Goal: Task Accomplishment & Management: Complete application form

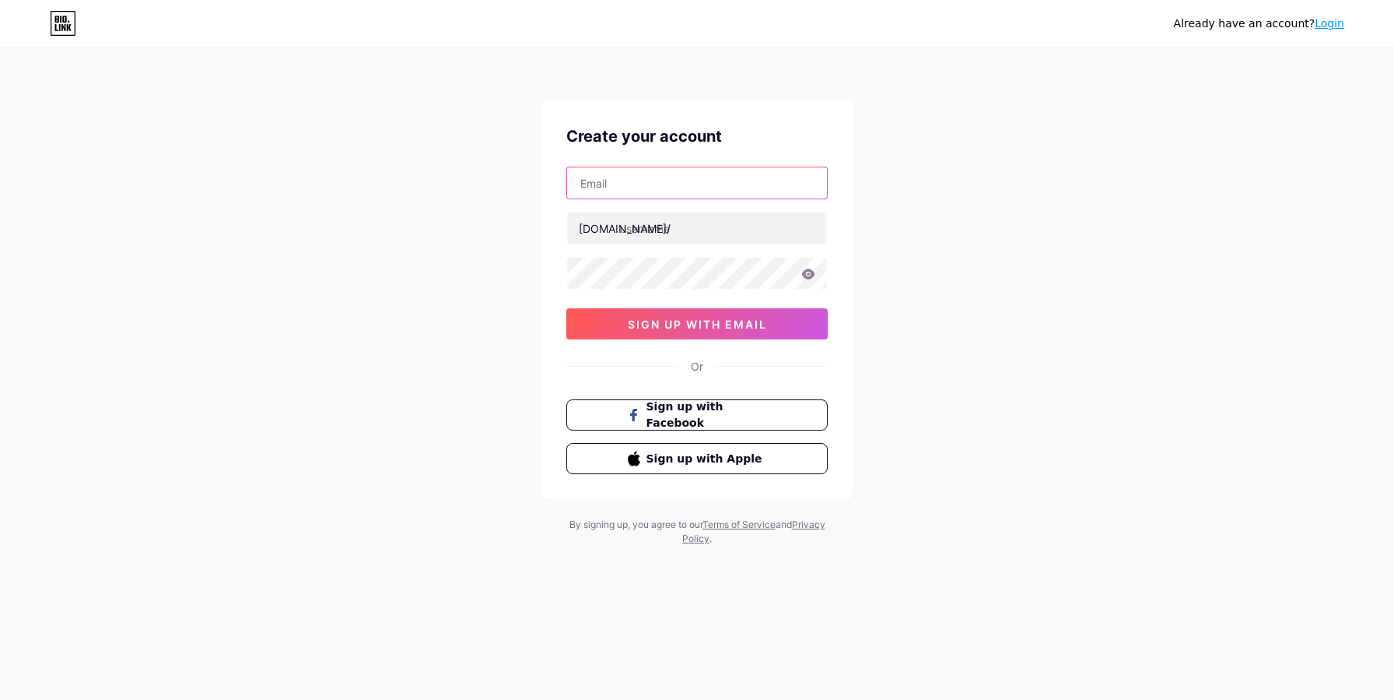
click at [654, 180] on input "text" at bounding box center [697, 182] width 260 height 31
paste input "I can’t make a new account"
type input "I can’t make a new account"
click at [721, 182] on input "I can’t make a new account" at bounding box center [697, 182] width 260 height 31
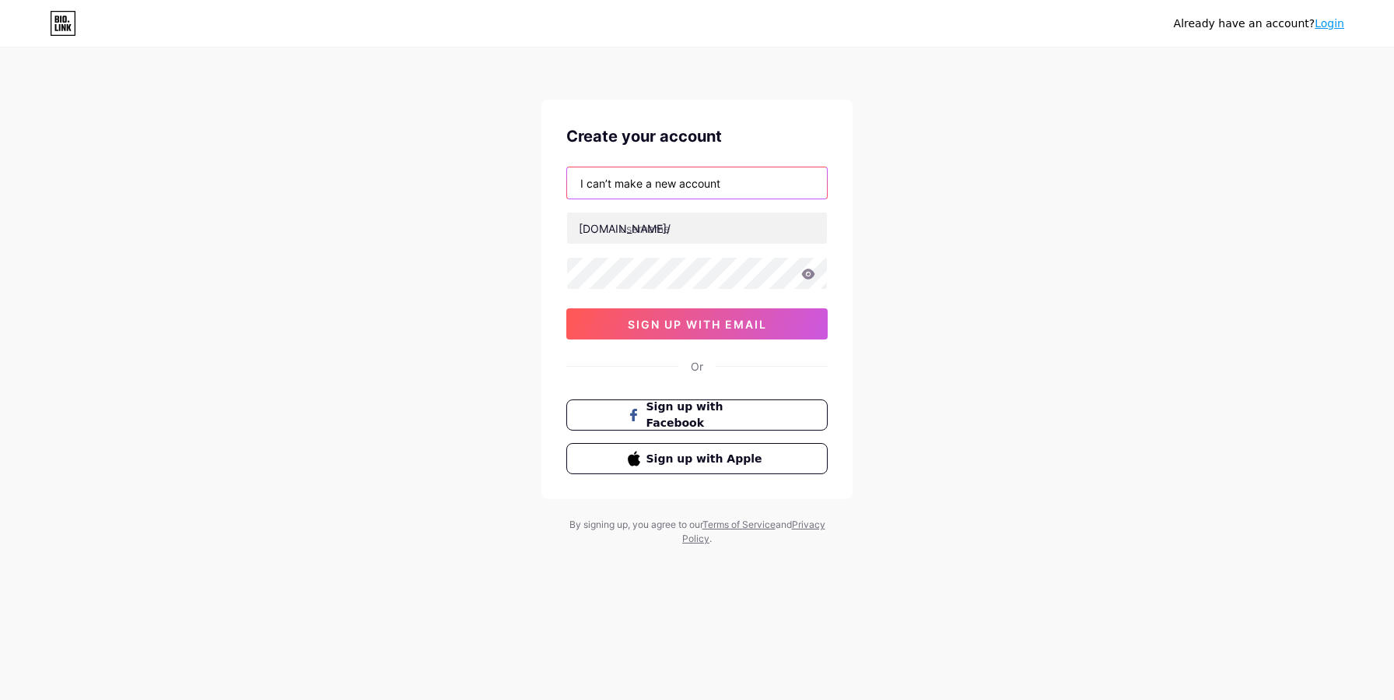
click at [721, 182] on input "I can’t make a new account" at bounding box center [697, 182] width 260 height 31
paste input "[EMAIL_ADDRESS][DOMAIN_NAME]"
type input "[EMAIL_ADDRESS][DOMAIN_NAME]"
click at [673, 229] on input "text" at bounding box center [697, 227] width 260 height 31
type input "سs"
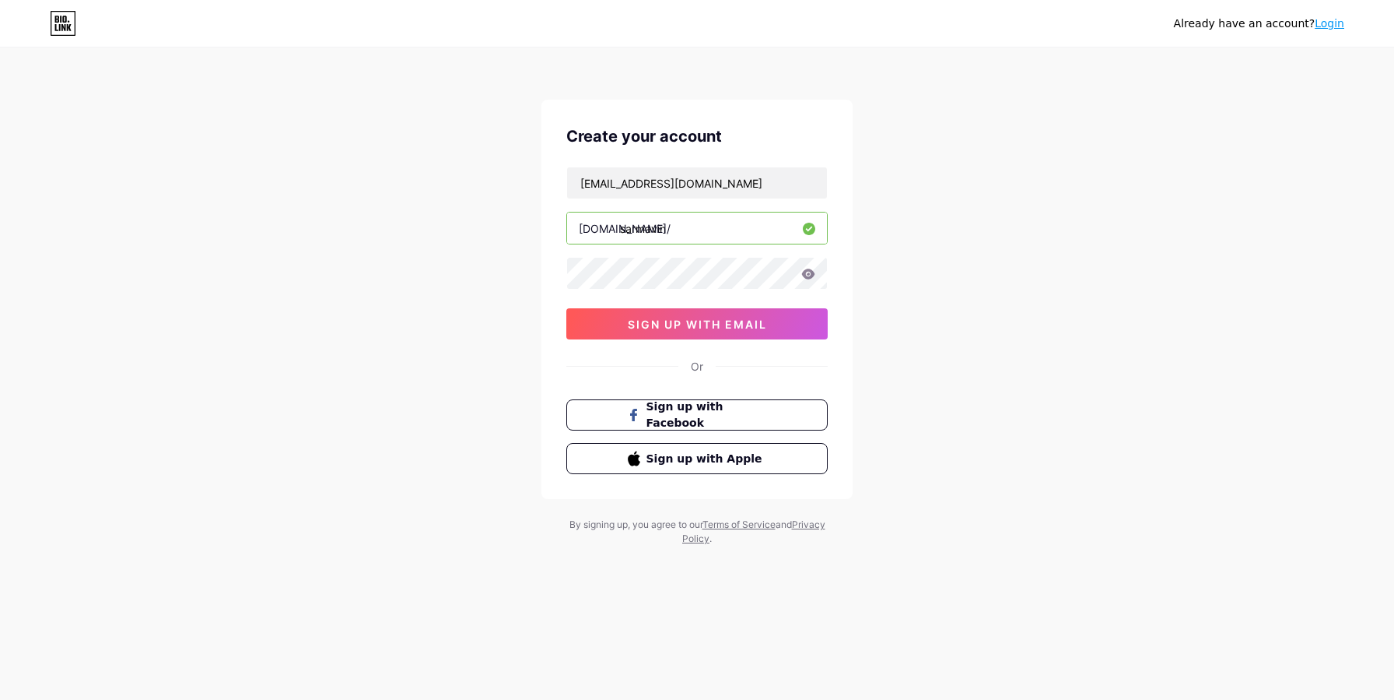
type input "sarmavin"
click at [805, 273] on icon at bounding box center [808, 273] width 13 height 10
click at [688, 326] on span "sign up with email" at bounding box center [697, 323] width 139 height 13
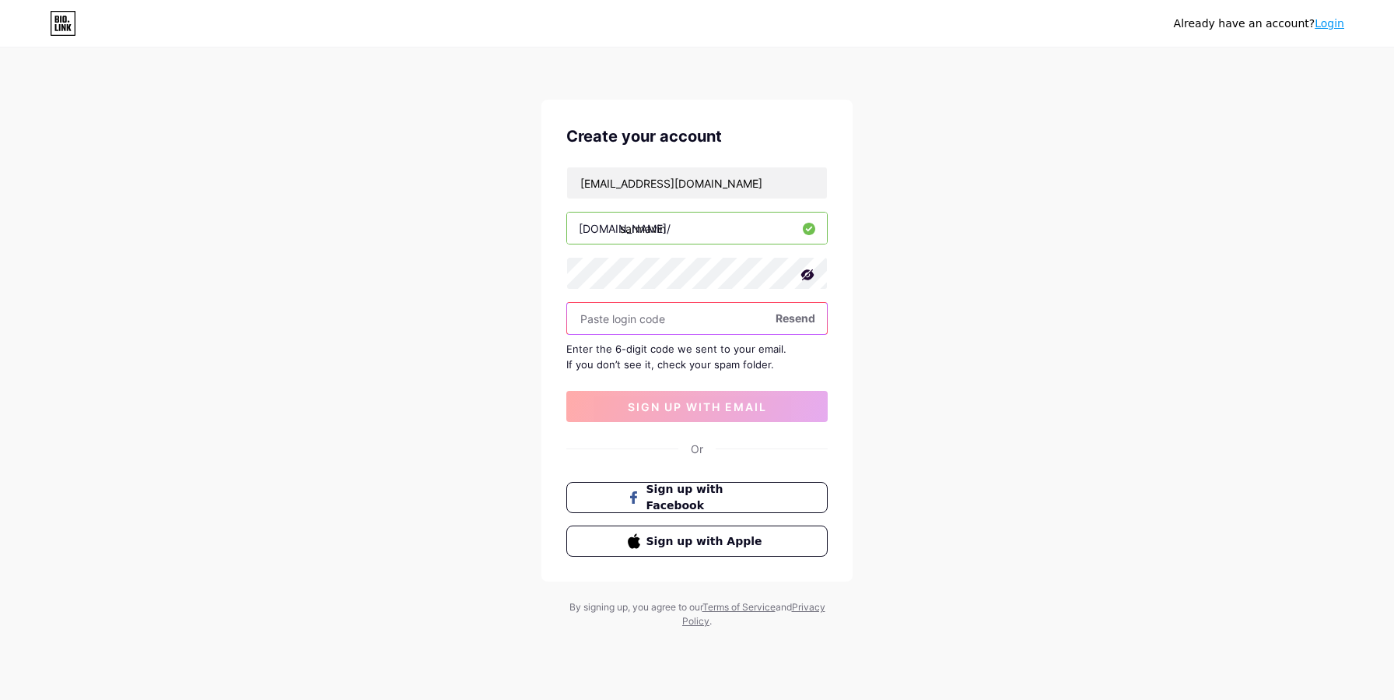
paste input "658603"
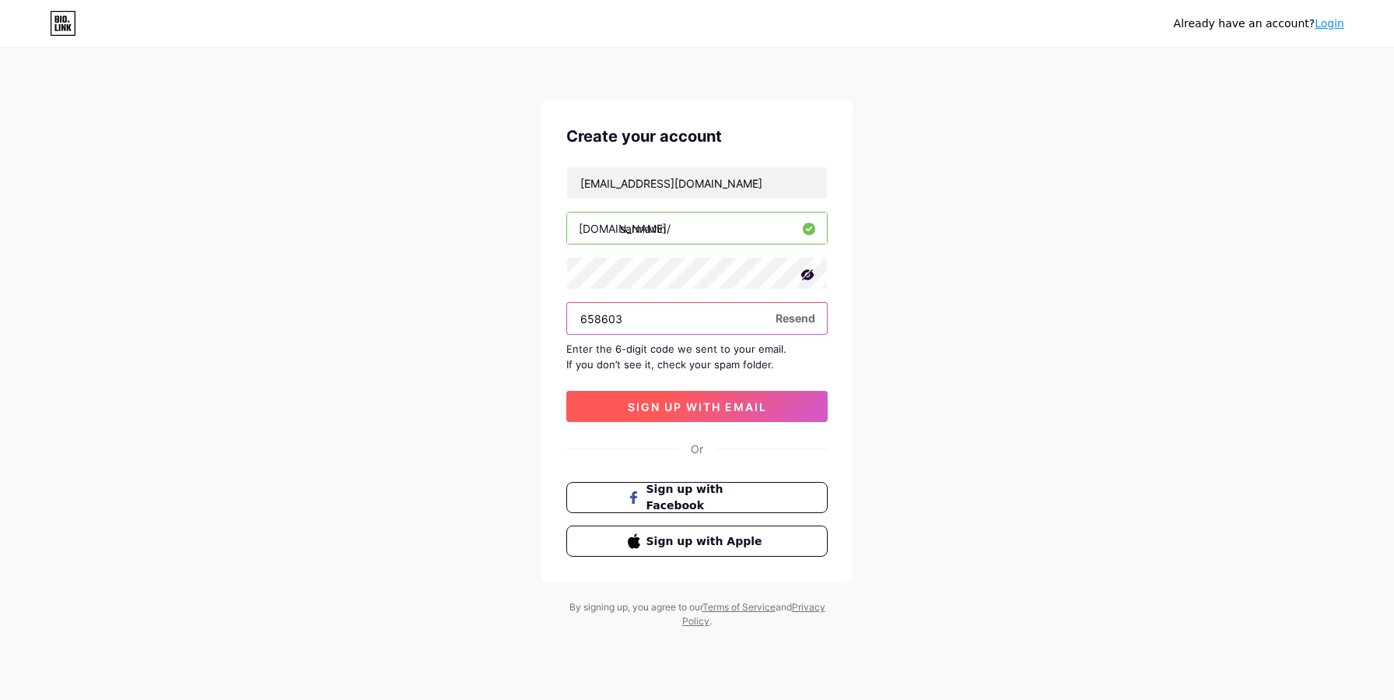
type input "658603"
click at [698, 405] on span "sign up with email" at bounding box center [697, 406] width 139 height 13
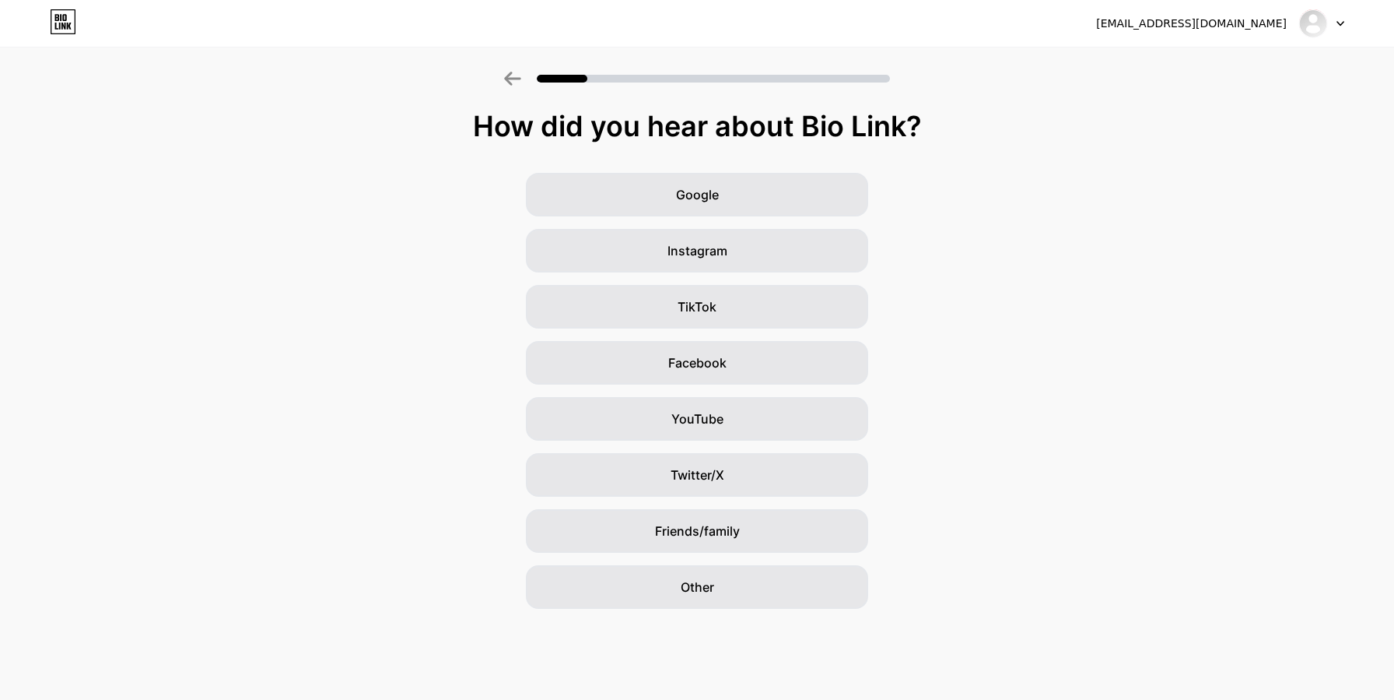
click at [337, 164] on div "How did you hear about Bio Link? Google Instagram TikTok Facebook YouTube Twitt…" at bounding box center [697, 359] width 1394 height 498
click at [739, 581] on div "Other" at bounding box center [697, 587] width 342 height 44
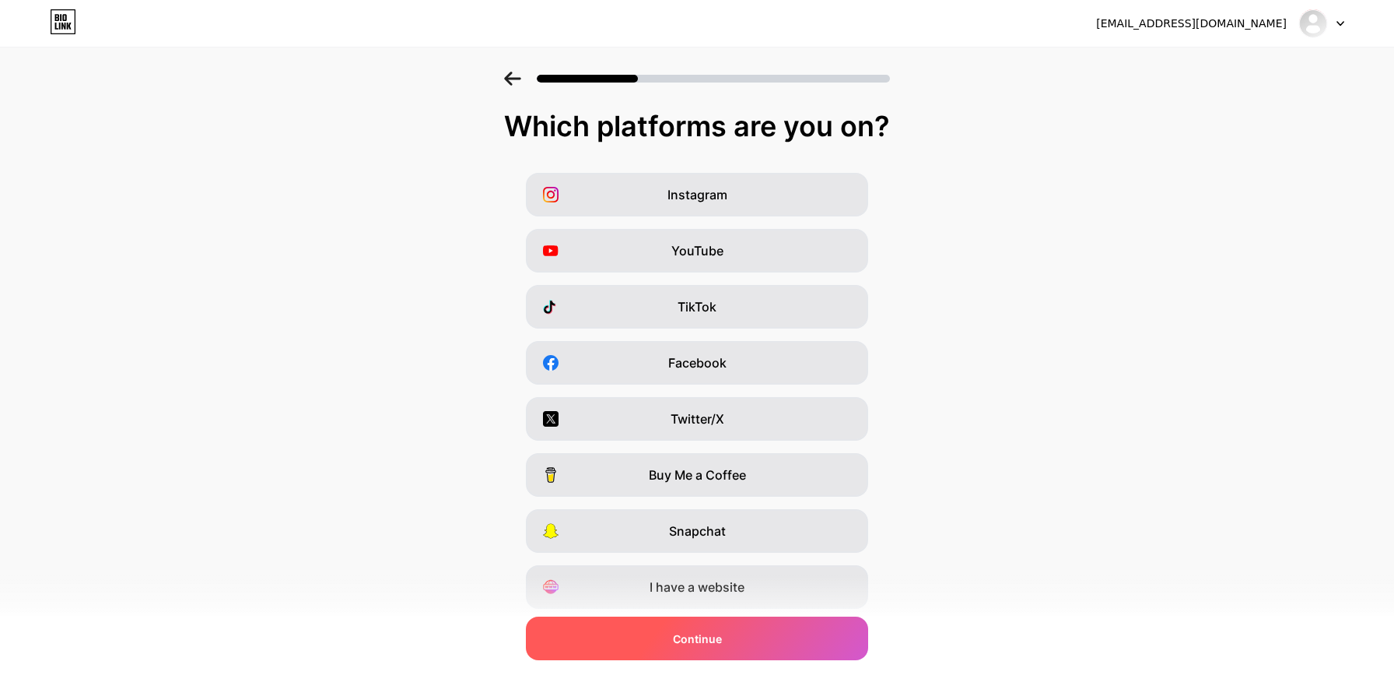
click at [738, 632] on div "Continue" at bounding box center [697, 638] width 342 height 44
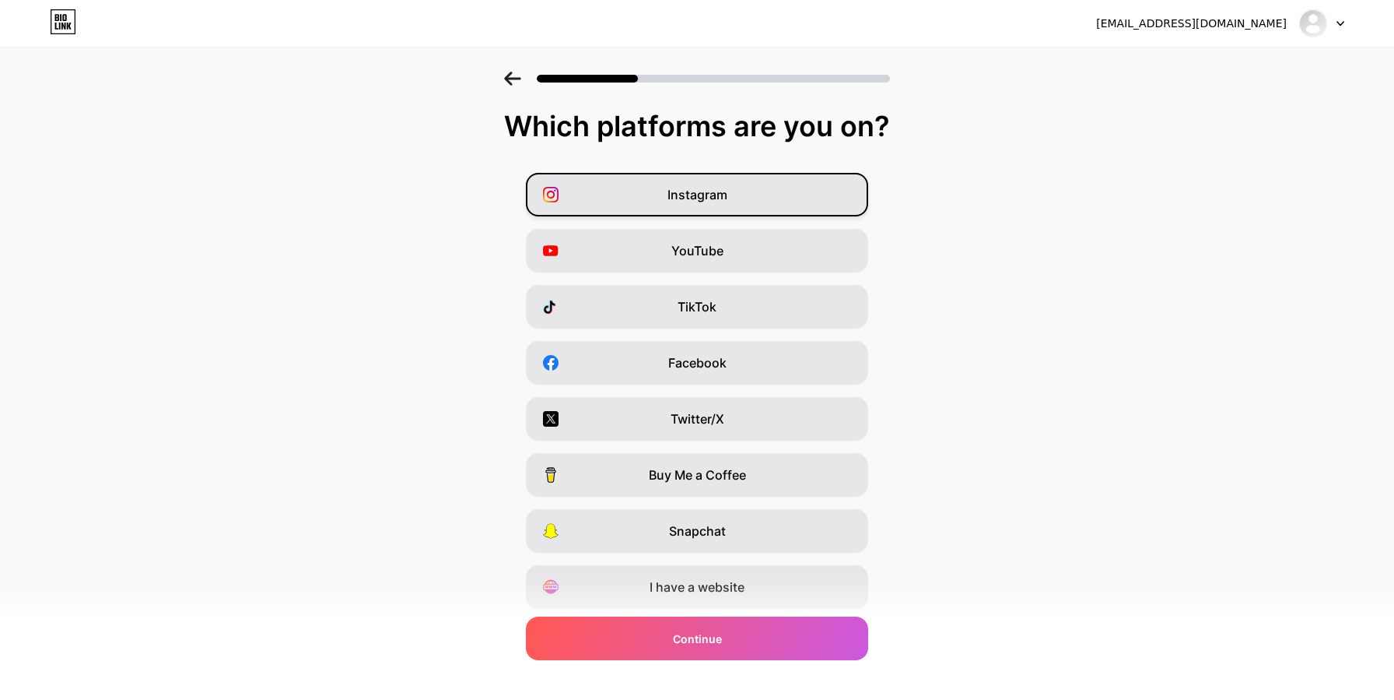
click at [735, 200] on div "Instagram" at bounding box center [697, 195] width 342 height 44
click at [735, 256] on div "YouTube" at bounding box center [697, 251] width 342 height 44
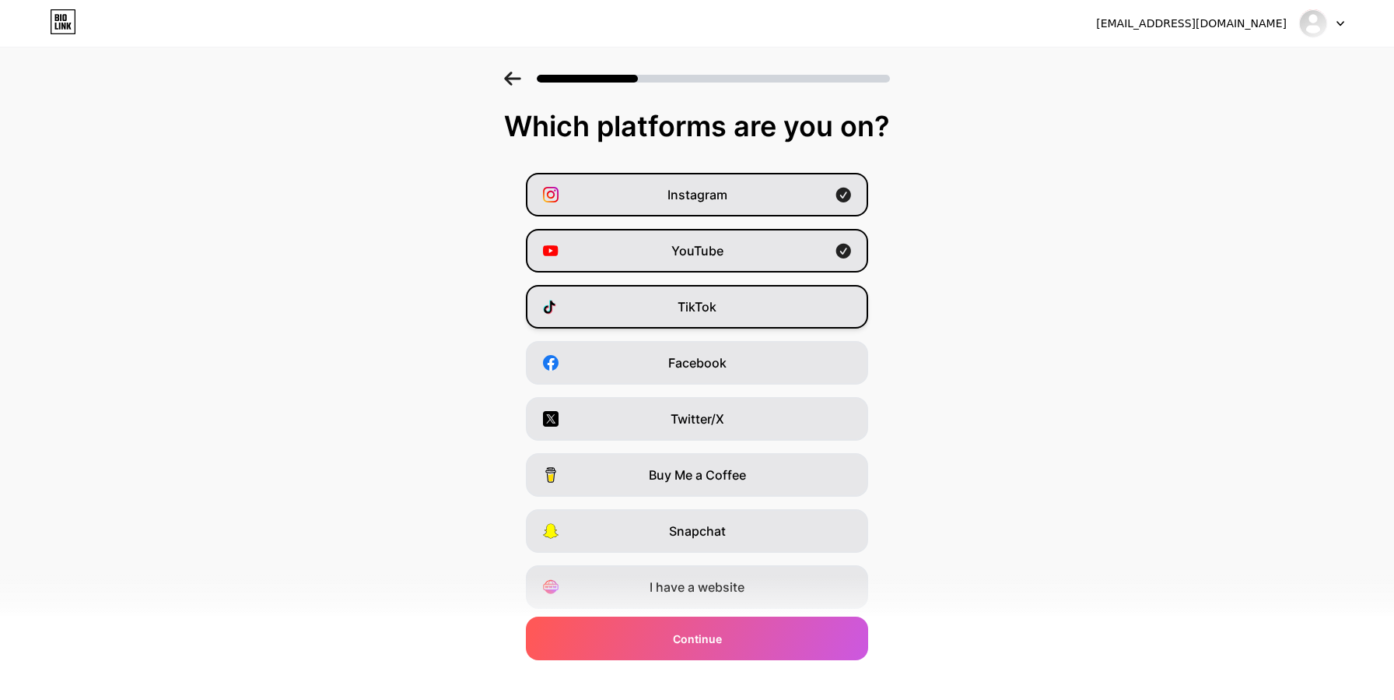
click at [728, 310] on div "TikTok" at bounding box center [697, 307] width 342 height 44
click at [732, 364] on div "Facebook" at bounding box center [697, 363] width 342 height 44
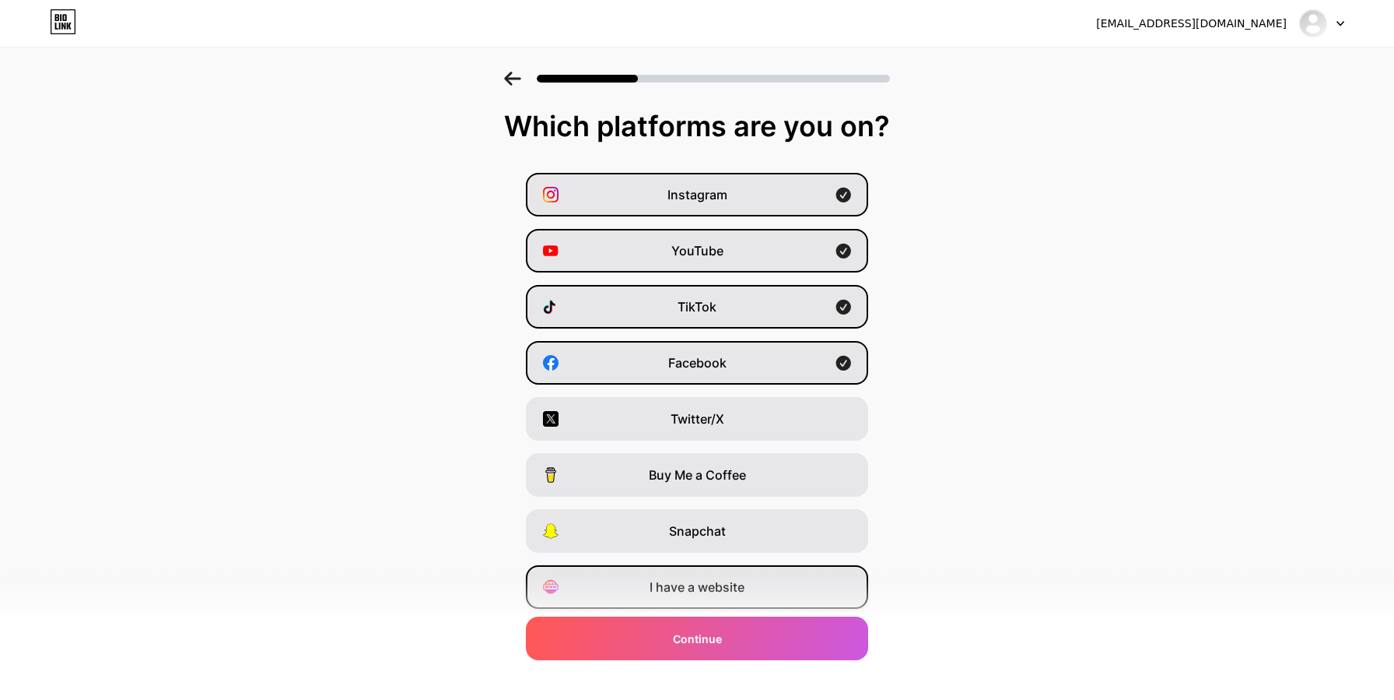
click at [742, 587] on span "I have a website" at bounding box center [697, 586] width 95 height 19
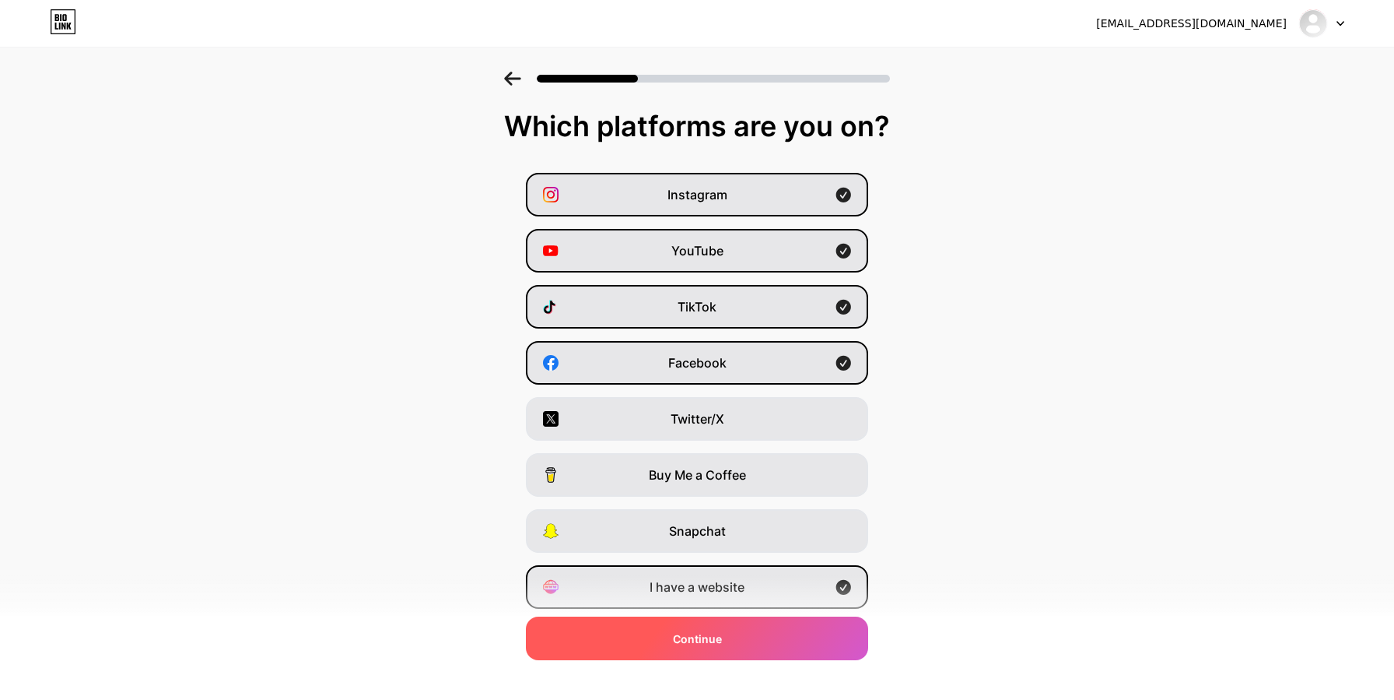
click at [724, 640] on div "Continue" at bounding box center [697, 638] width 342 height 44
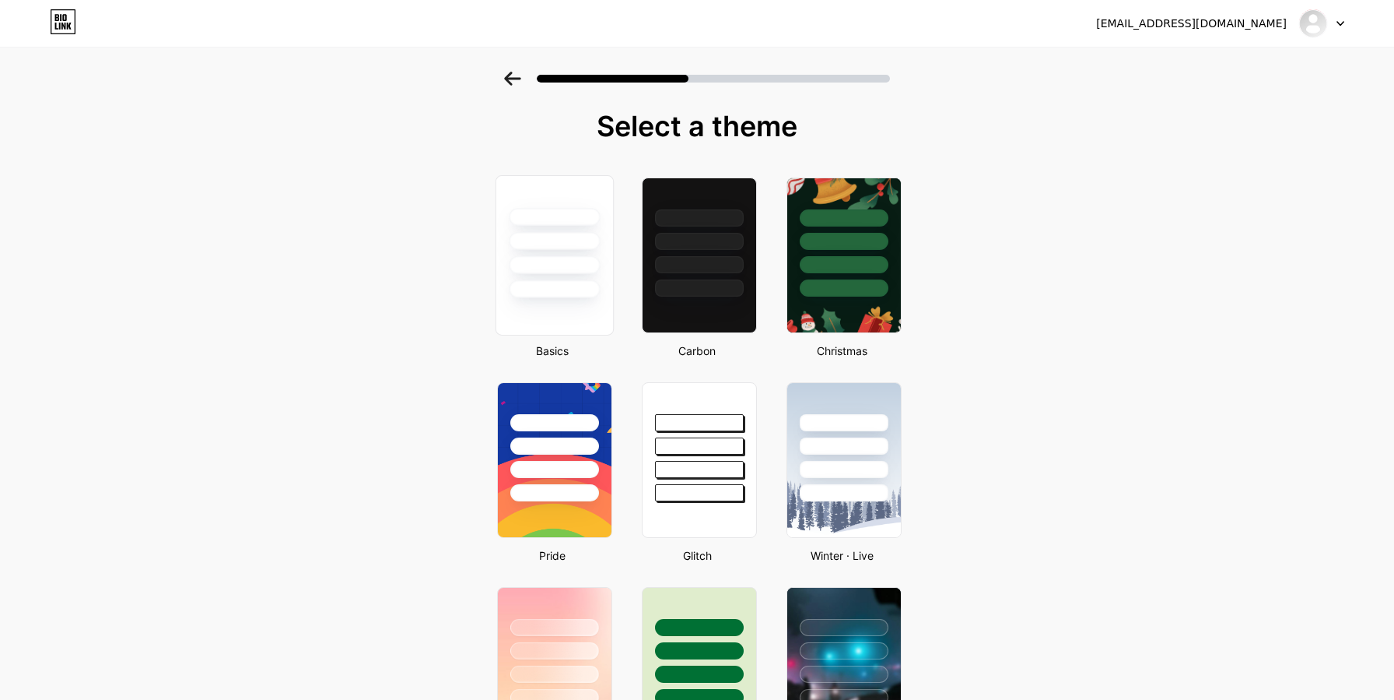
click at [561, 272] on div at bounding box center [554, 265] width 91 height 18
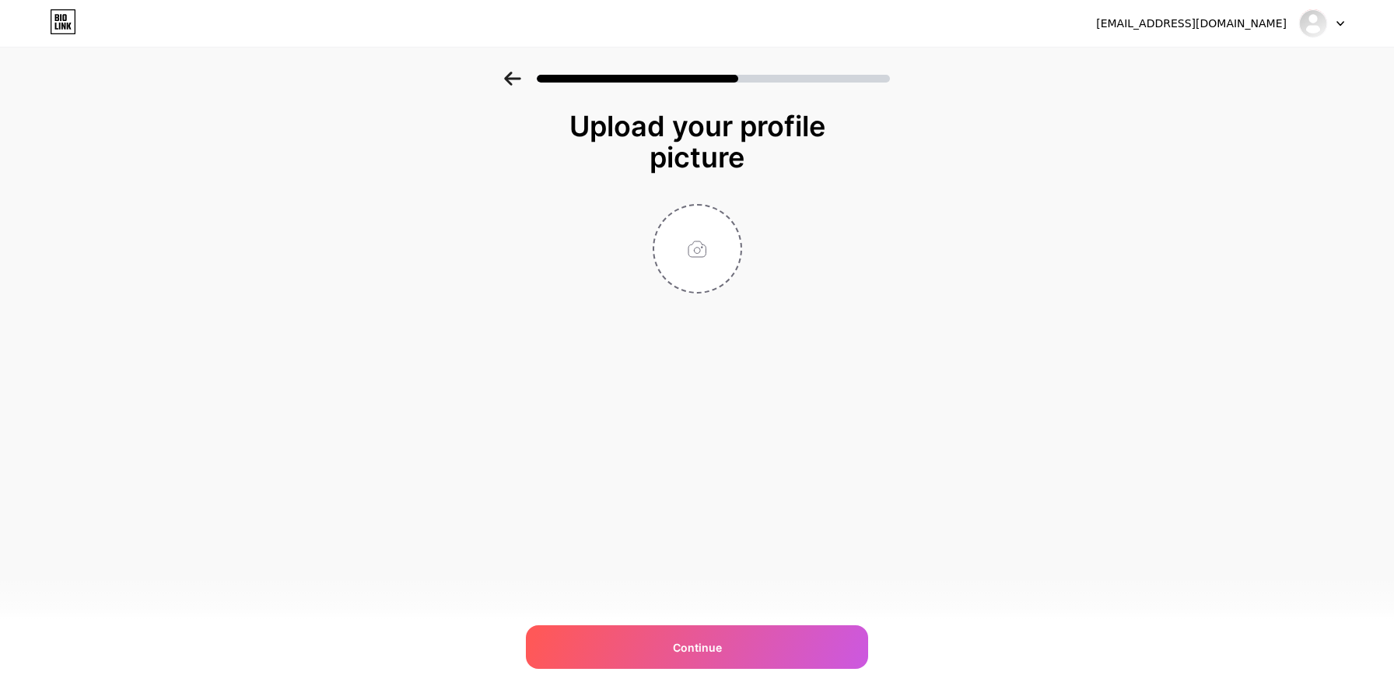
click at [503, 75] on div at bounding box center [697, 74] width 1394 height 54
click at [508, 76] on icon at bounding box center [512, 79] width 16 height 14
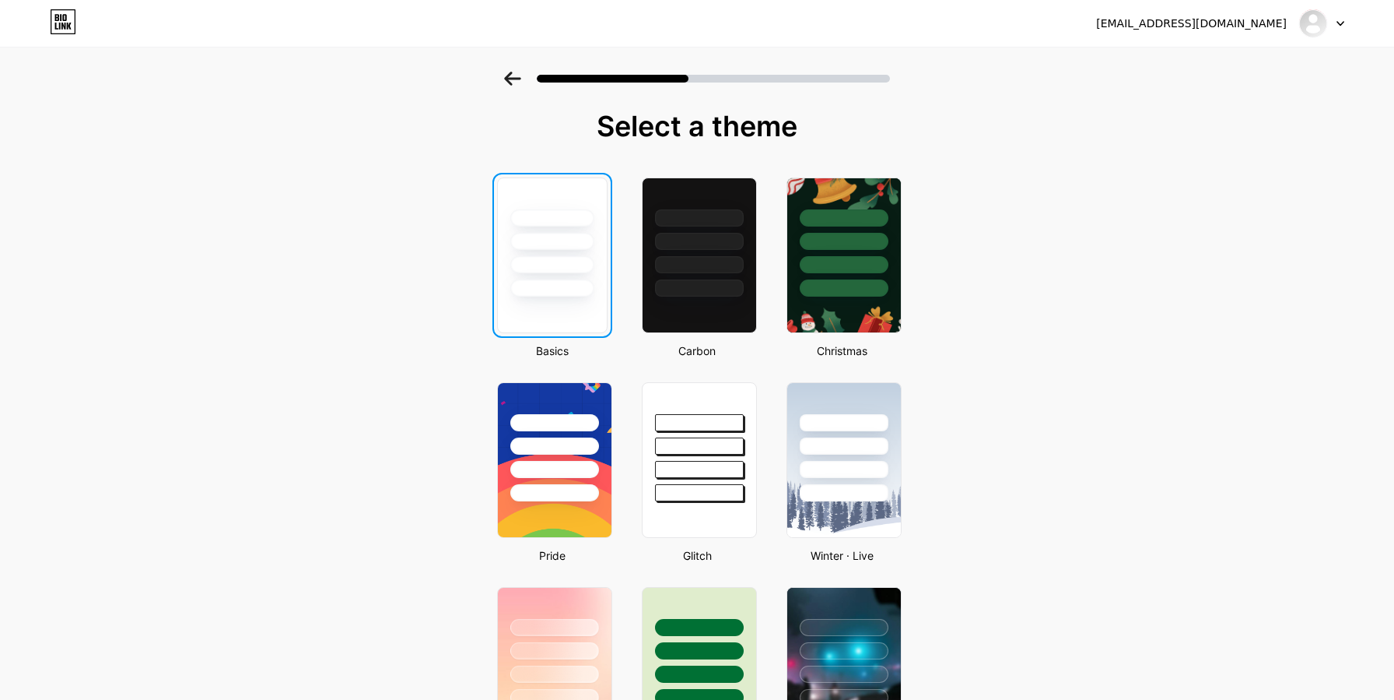
click at [586, 209] on div at bounding box center [552, 237] width 109 height 118
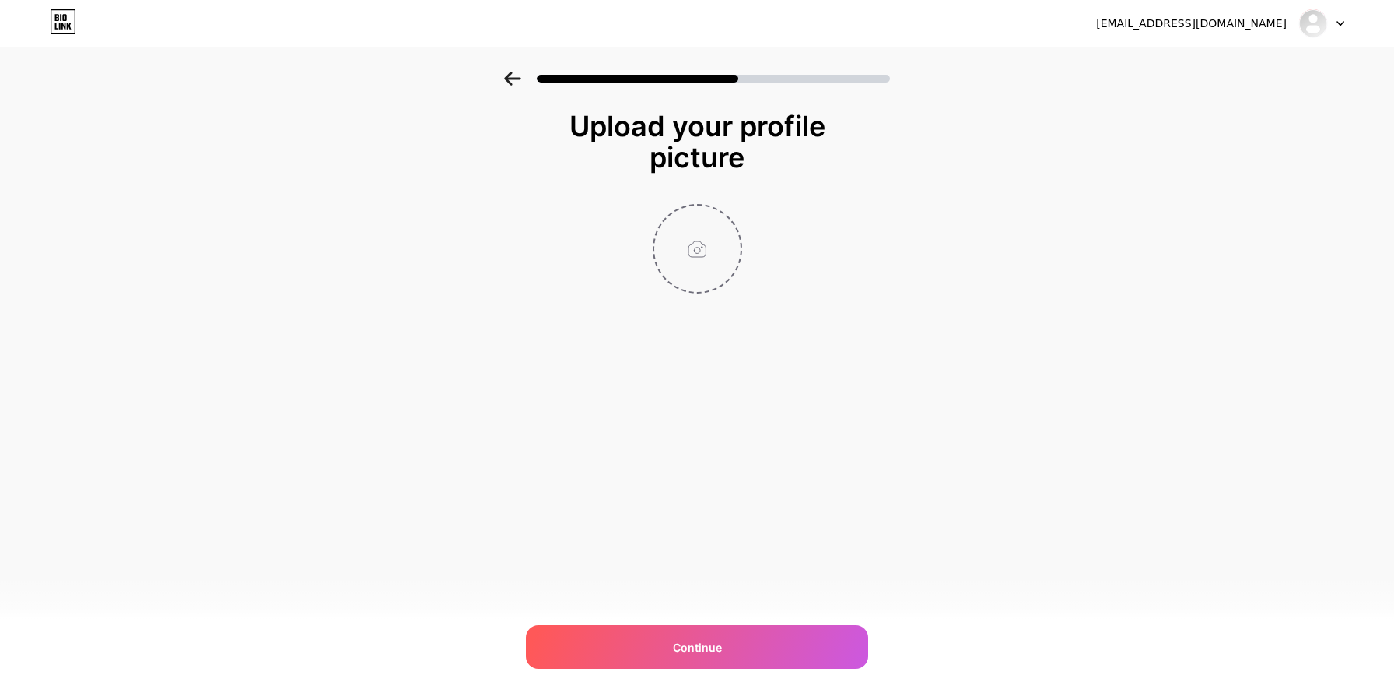
click at [696, 251] on input "file" at bounding box center [697, 248] width 86 height 86
type input "C:\fakepath\Logo3.png"
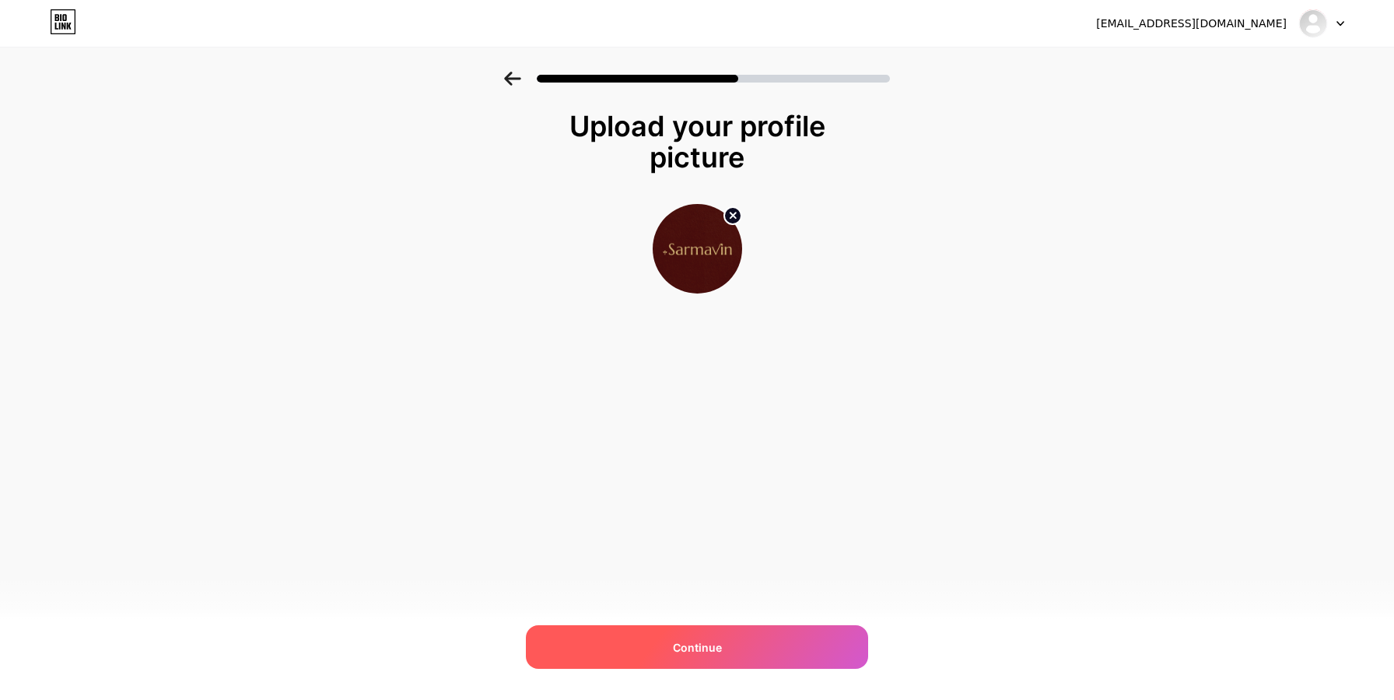
click at [730, 639] on div "Continue" at bounding box center [697, 647] width 342 height 44
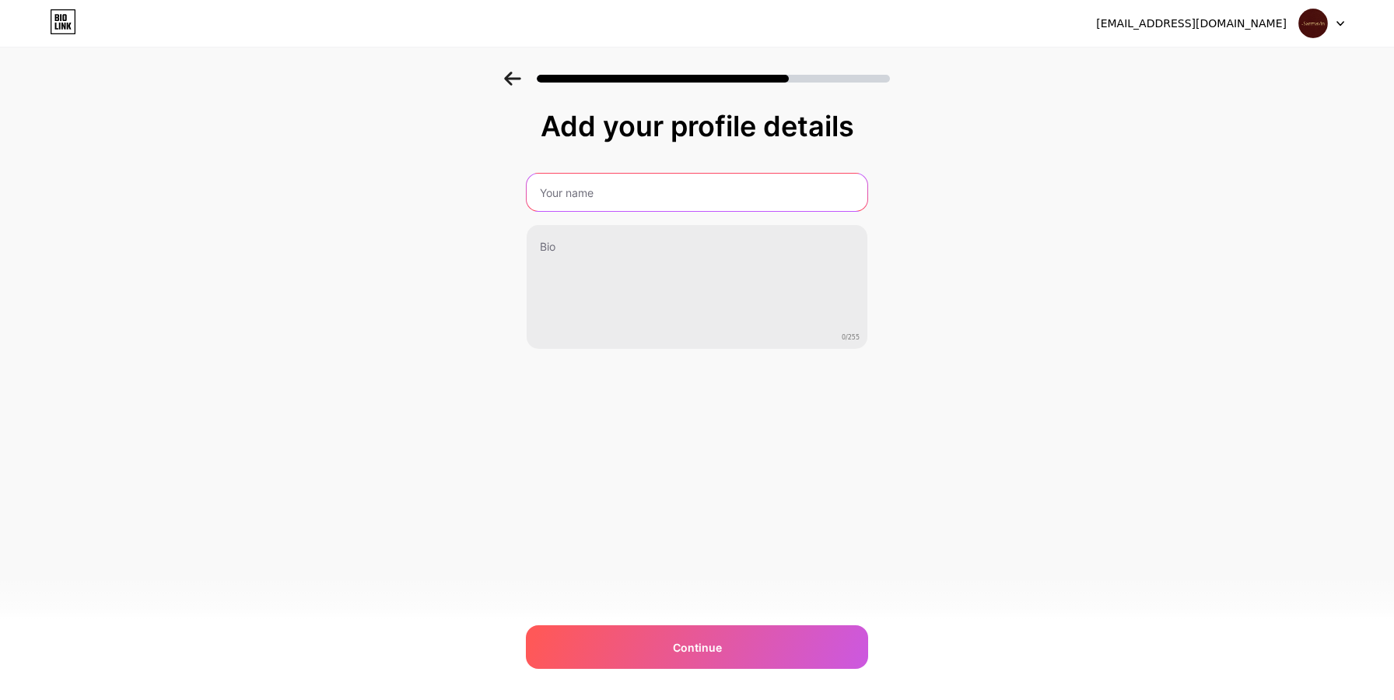
click at [604, 185] on input "text" at bounding box center [697, 192] width 341 height 37
click at [558, 196] on input "Saramvin" at bounding box center [697, 192] width 344 height 37
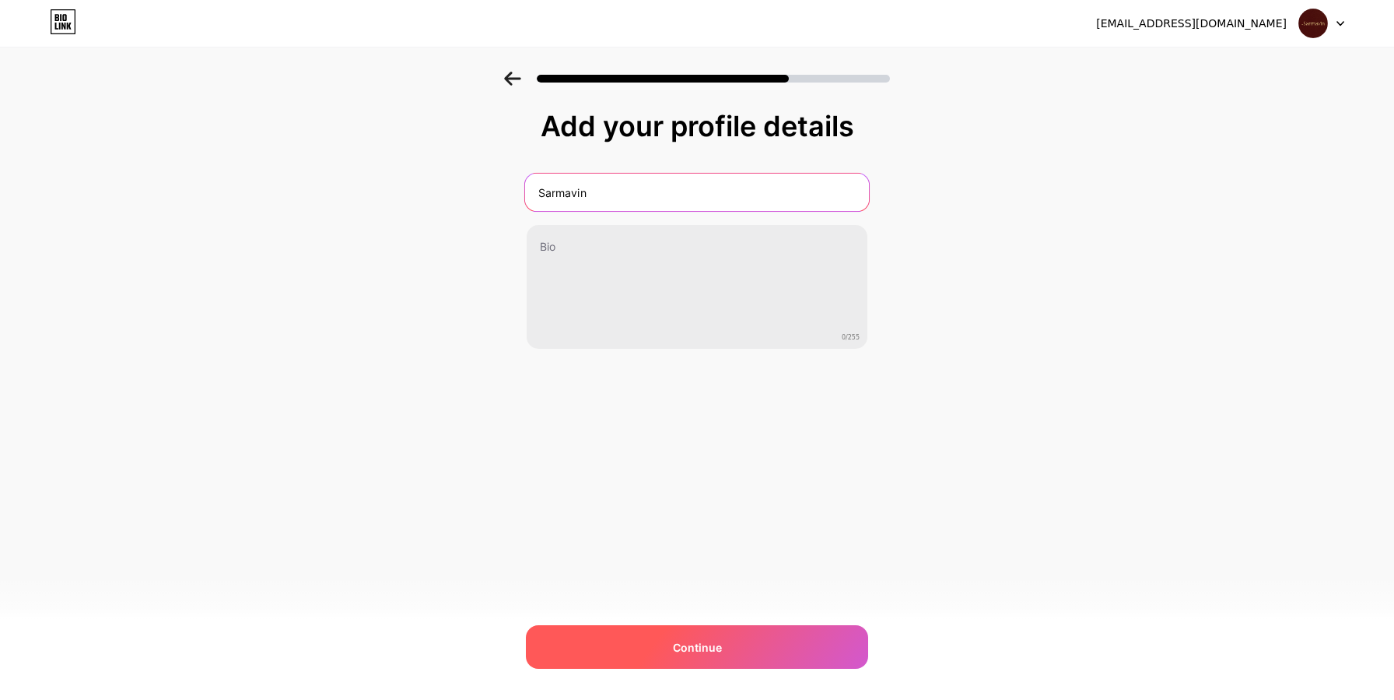
type input "Sarmavin"
click at [696, 641] on span "Continue" at bounding box center [697, 647] width 49 height 16
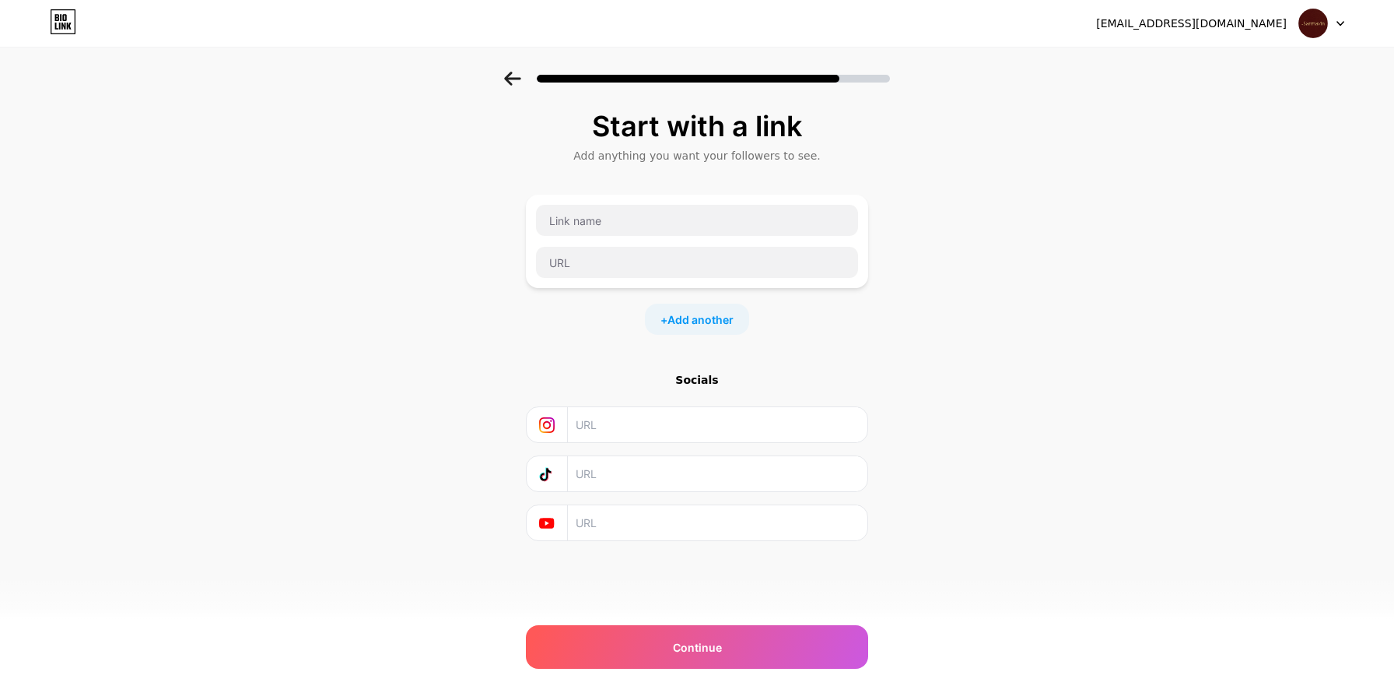
click at [599, 427] on input "text" at bounding box center [717, 424] width 282 height 35
paste input "[URL][DOMAIN_NAME]"
type input "[URL][DOMAIN_NAME]"
click at [700, 473] on input "text" at bounding box center [717, 473] width 282 height 35
click at [629, 473] on input "text" at bounding box center [717, 473] width 282 height 35
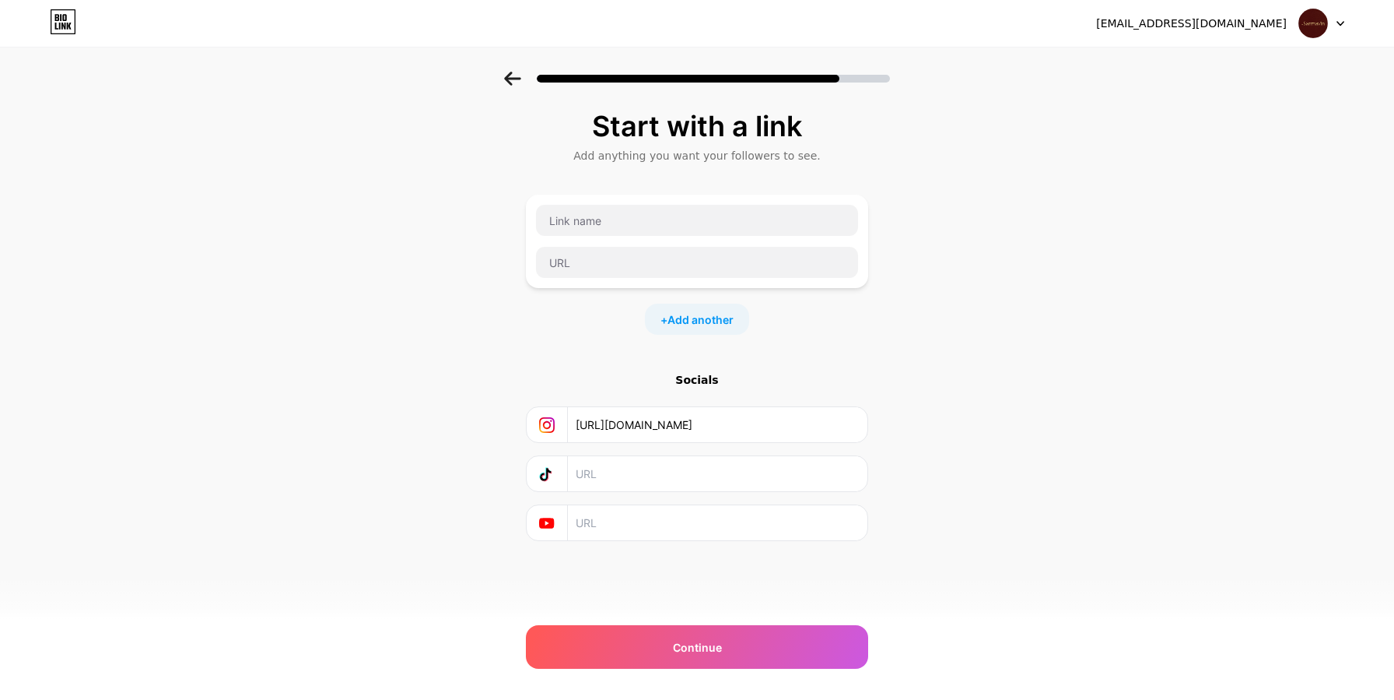
paste input "[URL][DOMAIN_NAME]"
type input "[URL][DOMAIN_NAME]"
click at [895, 443] on div "Start with a link Add anything you want your followers to see. + Add another So…" at bounding box center [697, 345] width 1394 height 547
click at [622, 524] on input "text" at bounding box center [717, 522] width 282 height 35
paste input "[URL][DOMAIN_NAME]"
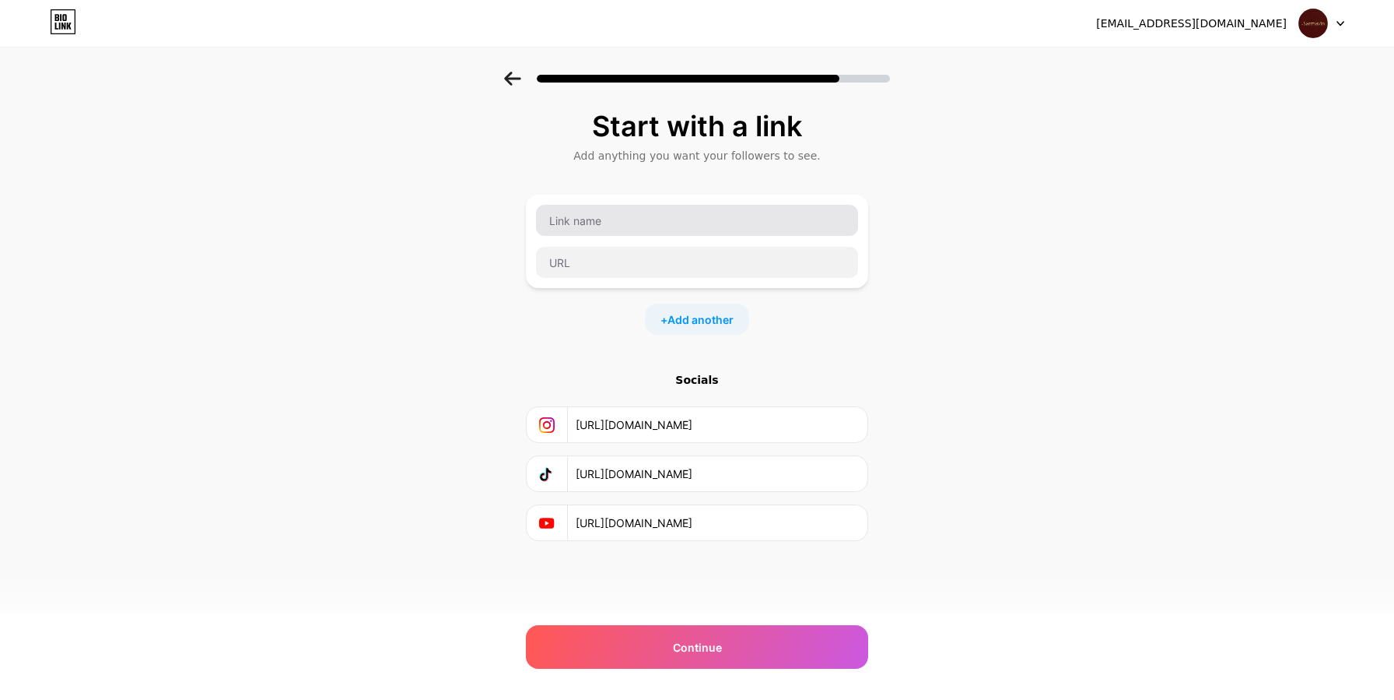
type input "[URL][DOMAIN_NAME]"
click at [658, 217] on input "text" at bounding box center [697, 220] width 322 height 31
paste input "[URL][DOMAIN_NAME]"
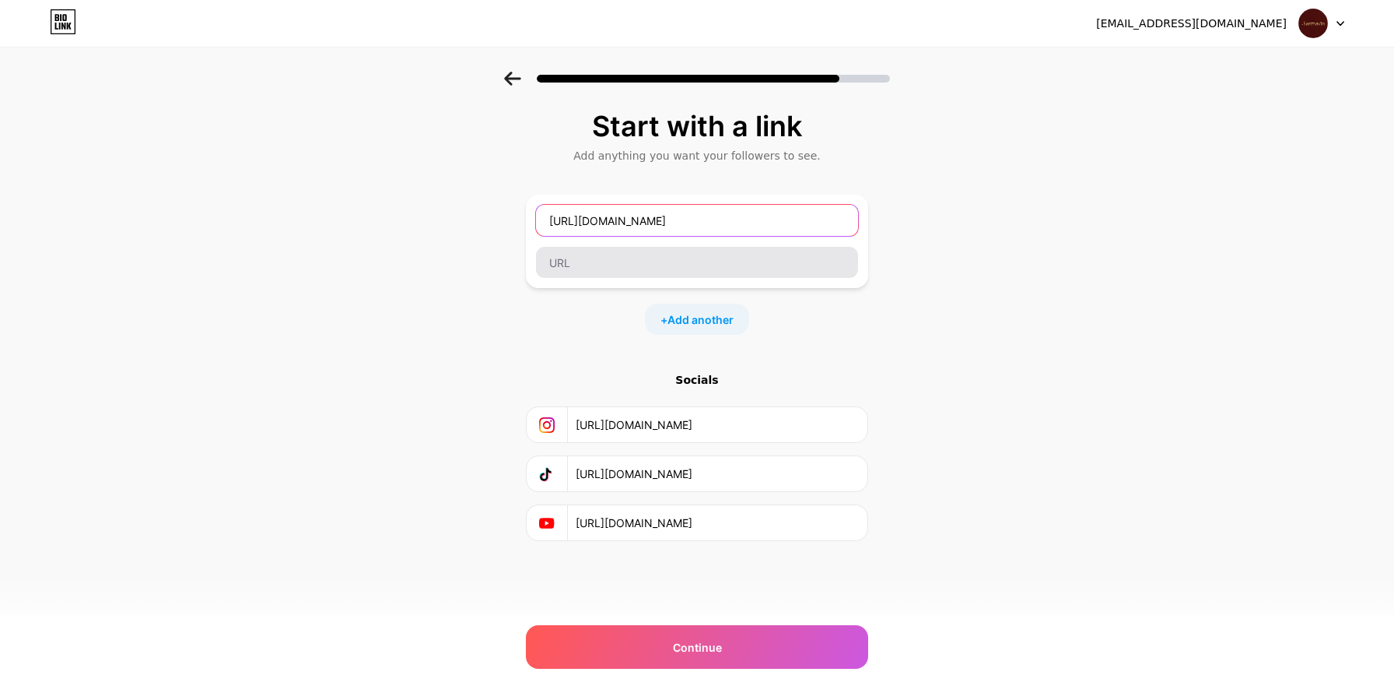
type input "[URL][DOMAIN_NAME]"
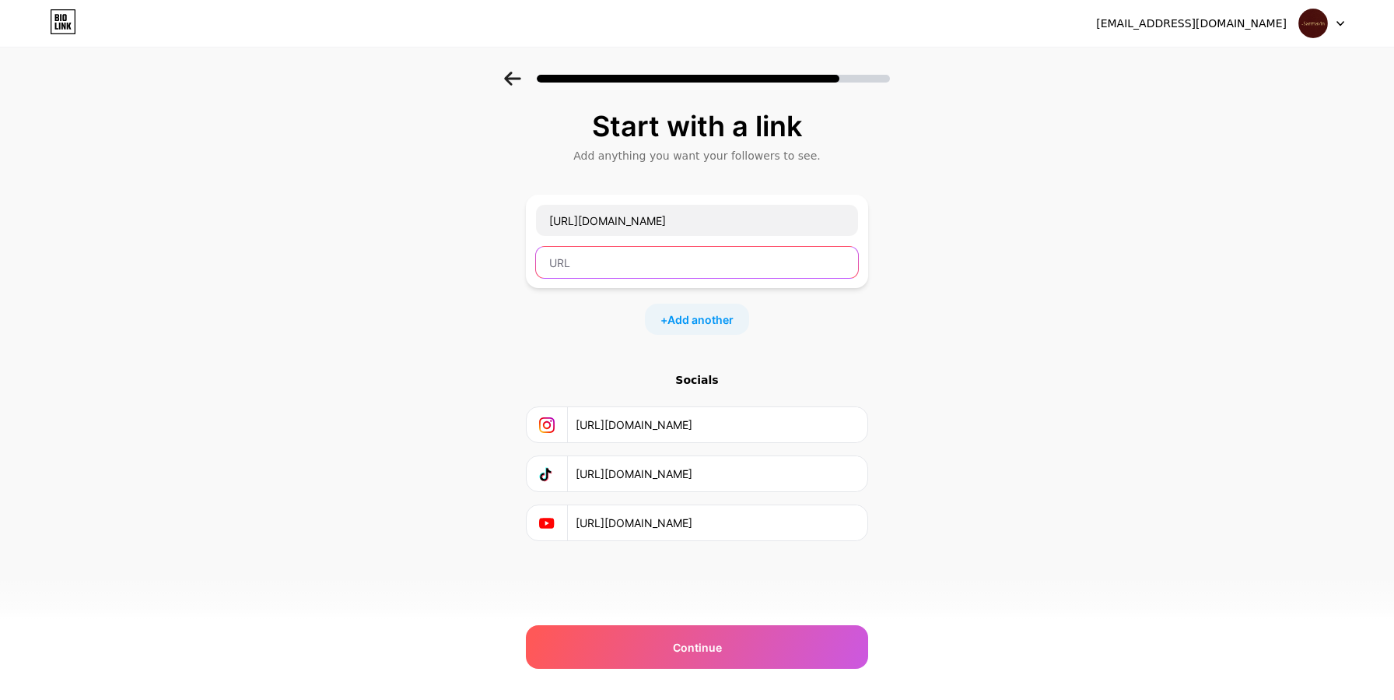
click at [635, 261] on input "text" at bounding box center [697, 262] width 322 height 31
paste input "[URL][DOMAIN_NAME]"
type input "[URL][DOMAIN_NAME]"
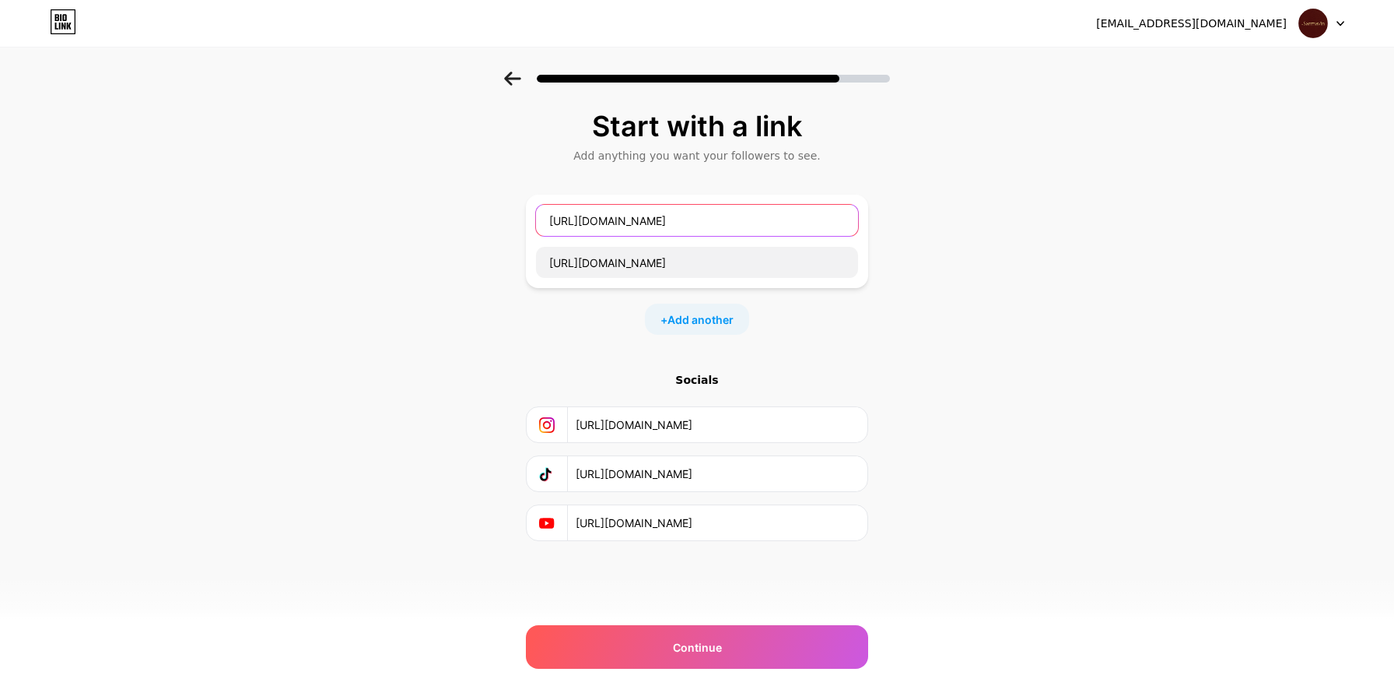
click at [644, 217] on input "[URL][DOMAIN_NAME]" at bounding box center [697, 220] width 322 height 31
type input "Sarmavin"
click at [1100, 331] on div "Start with a link Add anything you want your followers to see. Sarmavin [URL][D…" at bounding box center [697, 345] width 1394 height 547
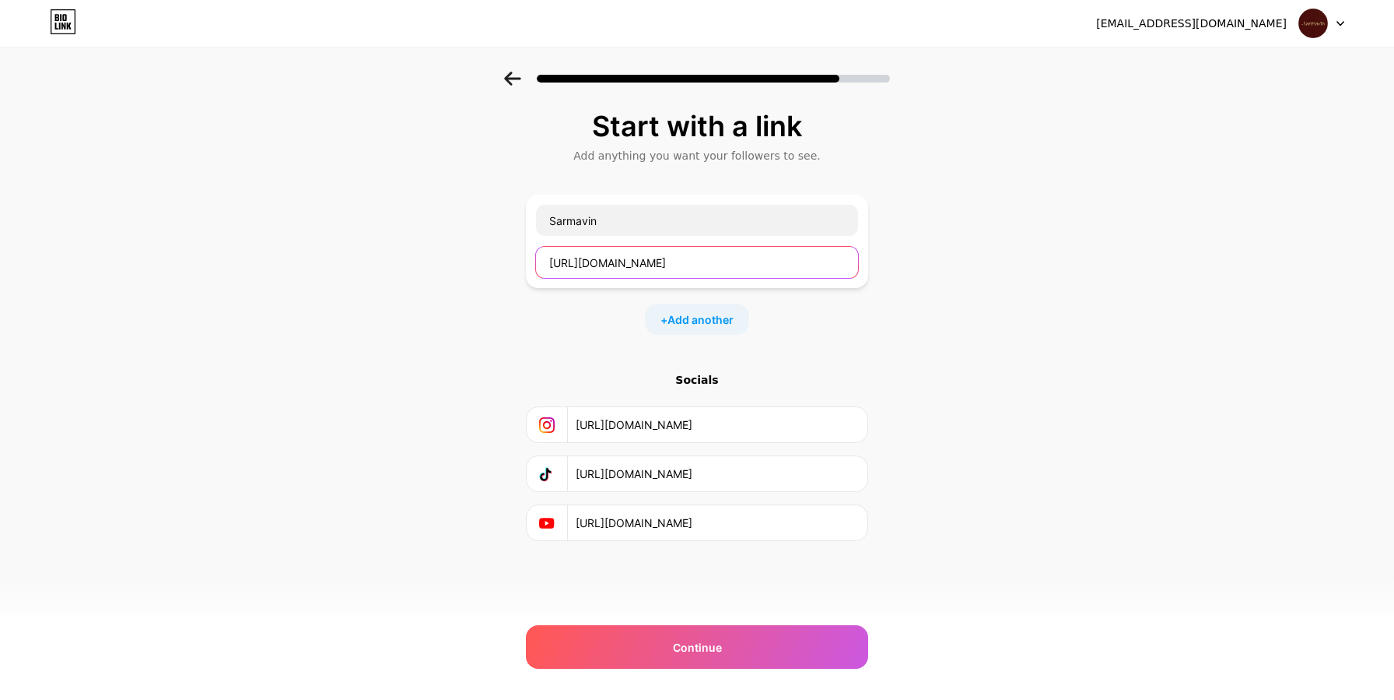
click at [692, 270] on input "[URL][DOMAIN_NAME]" at bounding box center [697, 262] width 322 height 31
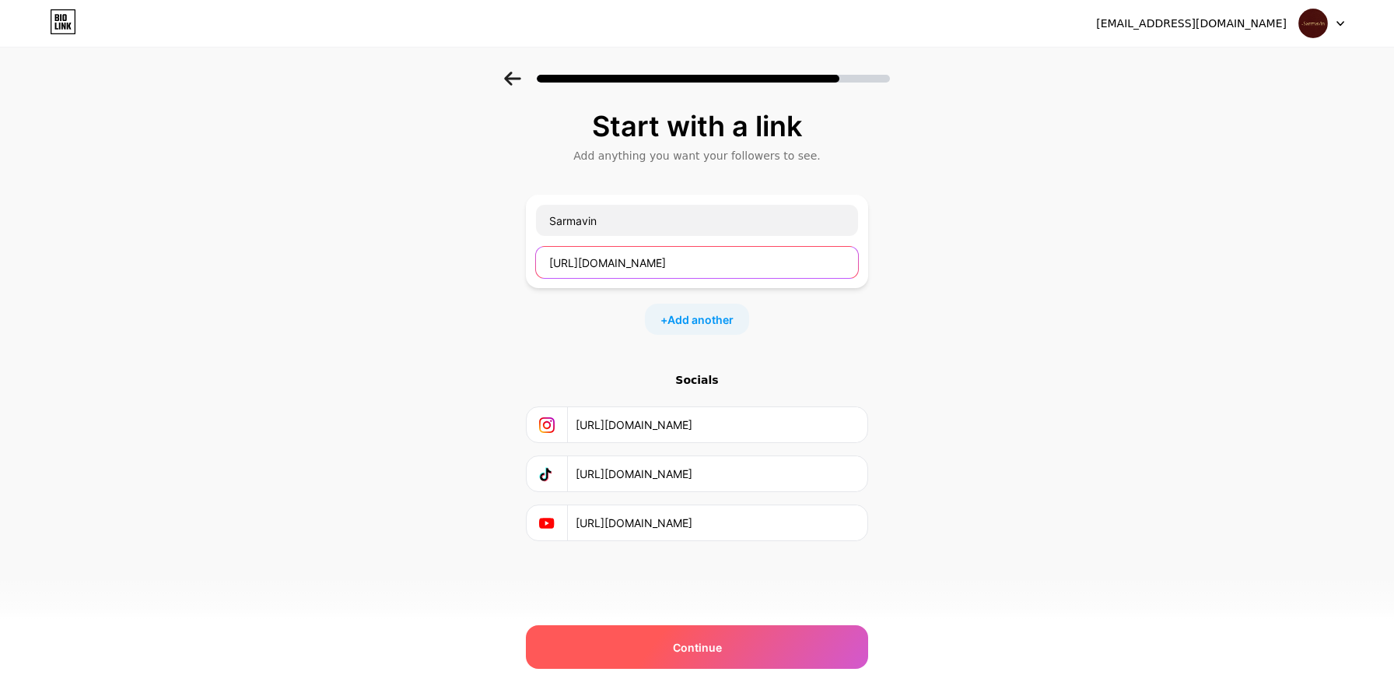
type input "[URL][DOMAIN_NAME]"
click at [705, 636] on div "Continue" at bounding box center [697, 647] width 342 height 44
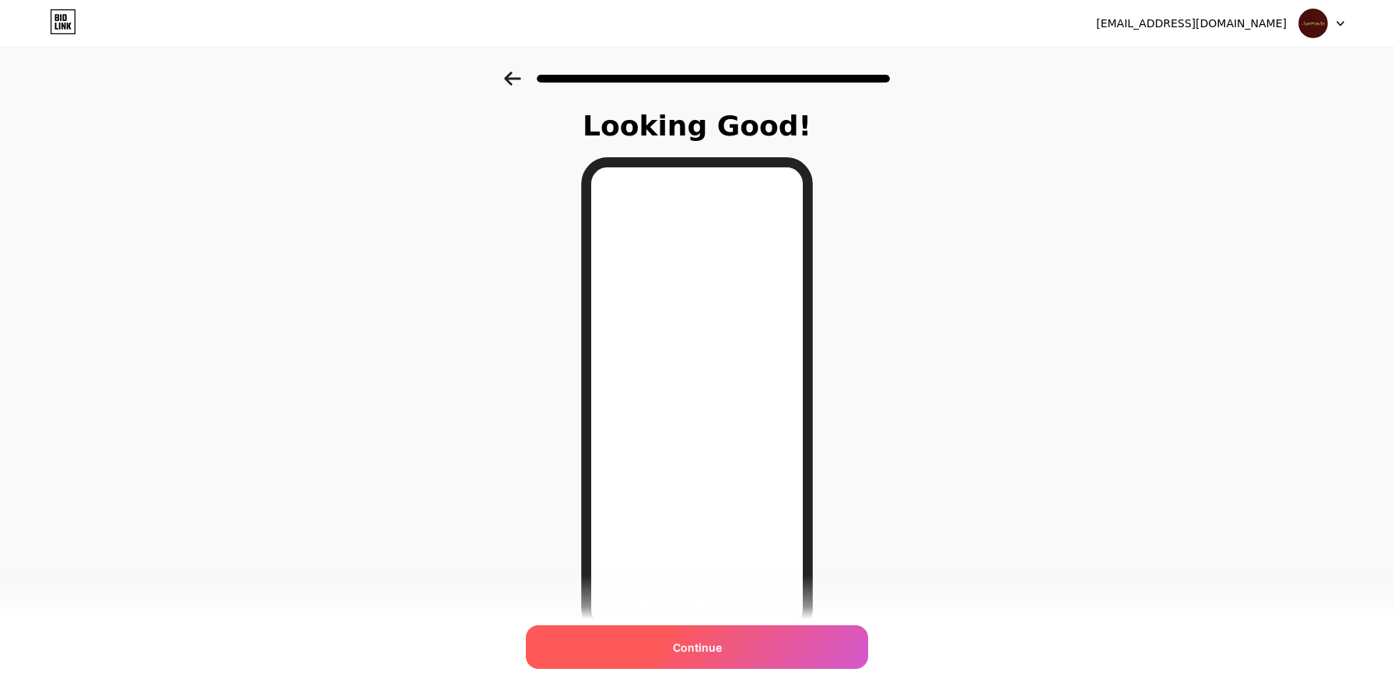
click at [686, 655] on div "Continue" at bounding box center [697, 647] width 342 height 44
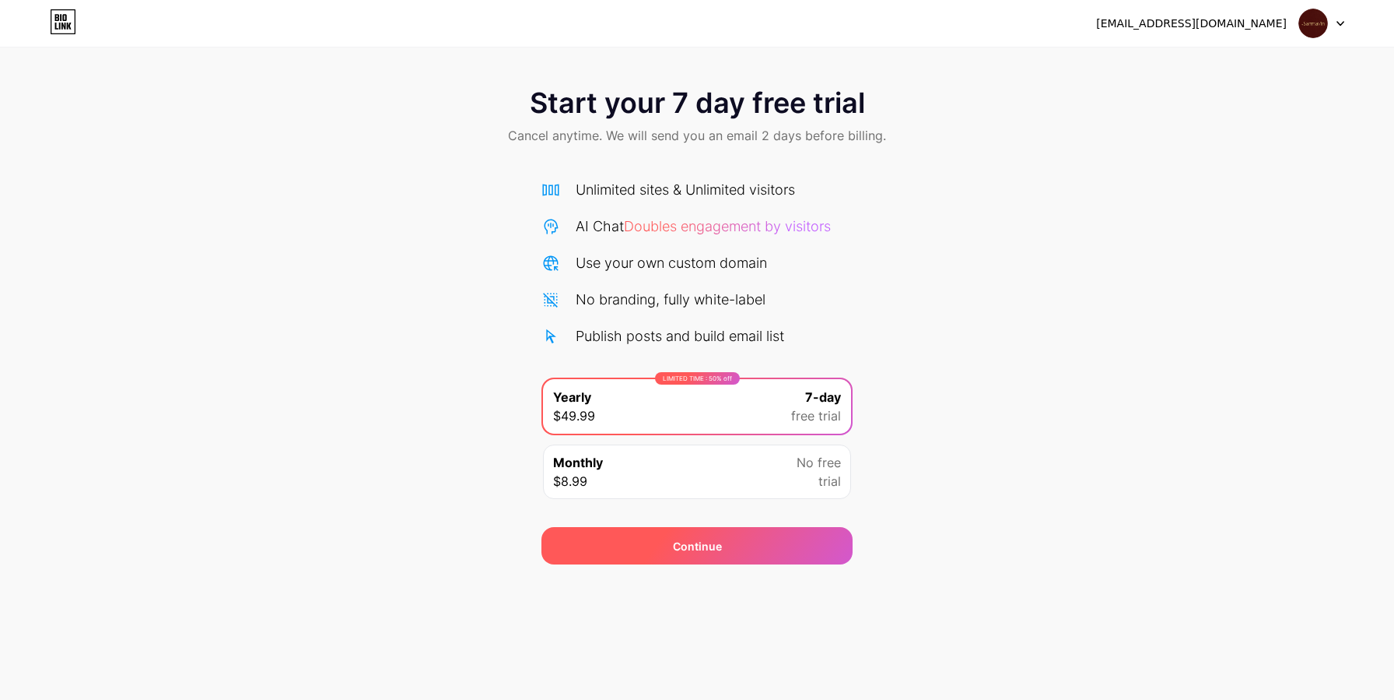
click at [673, 542] on span "Continue" at bounding box center [697, 546] width 49 height 16
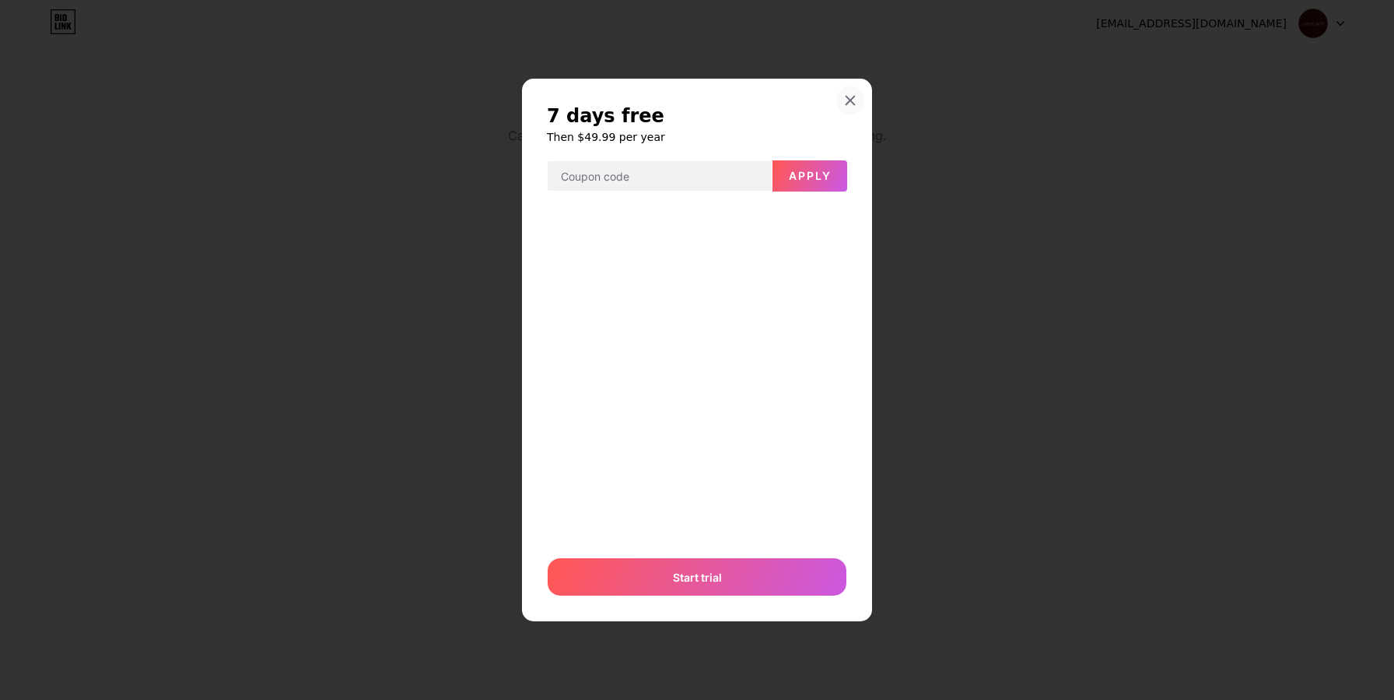
click at [854, 93] on div at bounding box center [850, 100] width 28 height 28
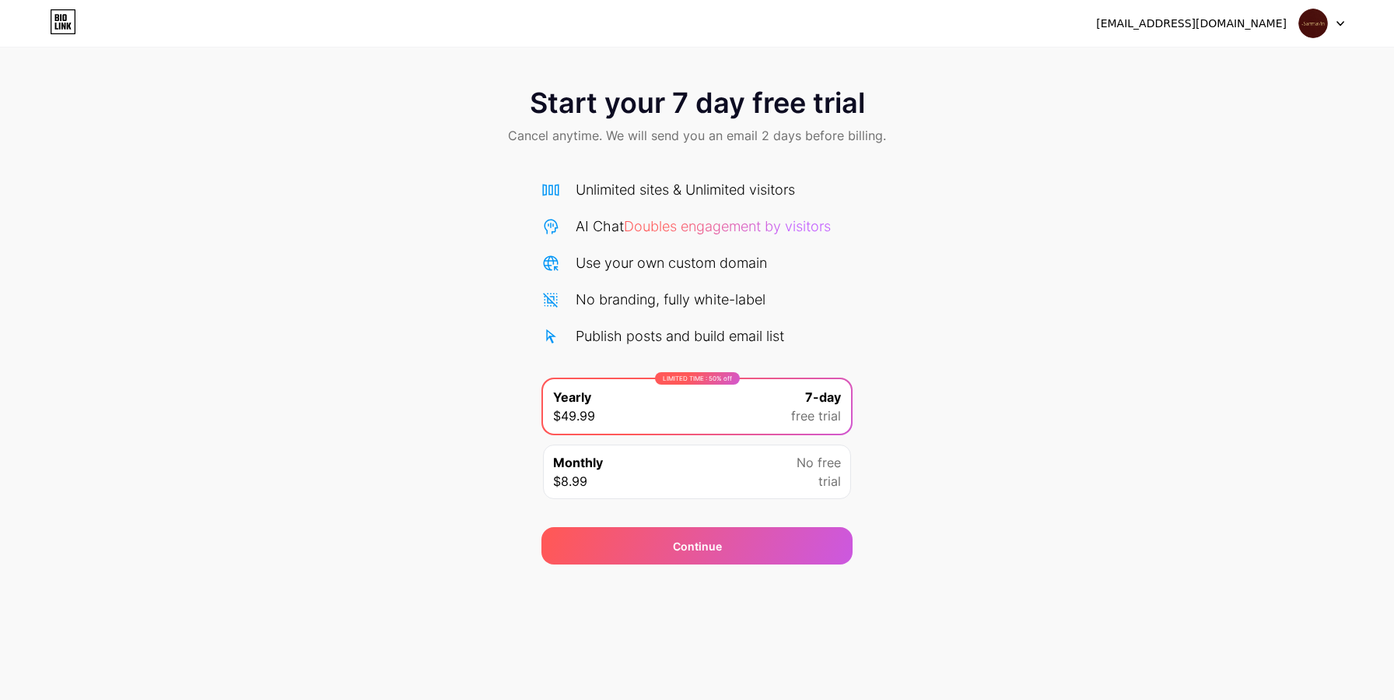
click at [73, 26] on icon at bounding box center [63, 21] width 26 height 25
click at [72, 26] on icon at bounding box center [63, 21] width 26 height 25
click at [1205, 27] on div "[EMAIL_ADDRESS][DOMAIN_NAME]" at bounding box center [1191, 24] width 191 height 16
click at [1310, 22] on img at bounding box center [1314, 24] width 30 height 30
click at [976, 30] on div "[EMAIL_ADDRESS][DOMAIN_NAME] Logout" at bounding box center [697, 23] width 1394 height 28
